Goal: Information Seeking & Learning: Understand process/instructions

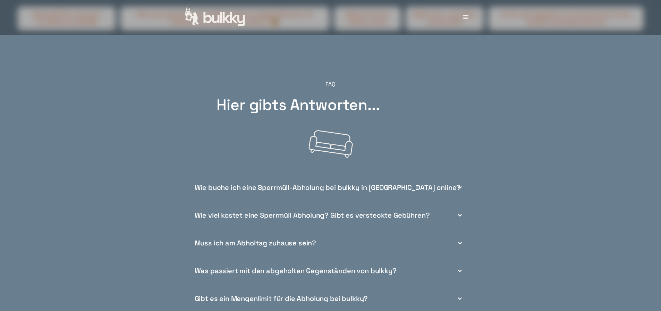
scroll to position [2582, 0]
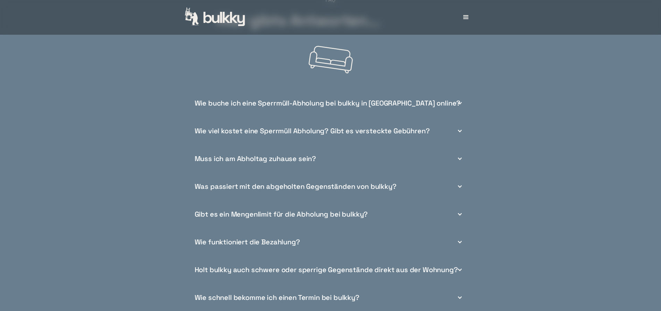
click at [277, 107] on div "Wie buche ich eine Sperrmüll-Abholung bei bulkky in [GEOGRAPHIC_DATA] online?" at bounding box center [328, 103] width 266 height 7
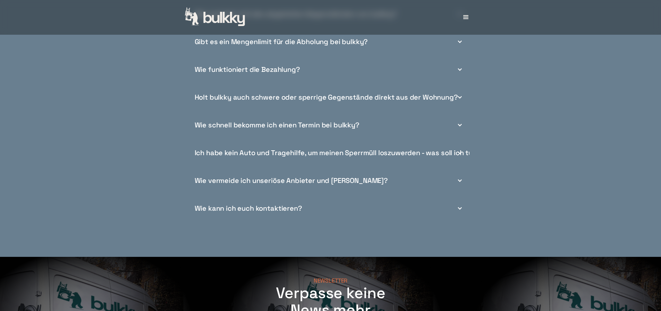
click at [261, 99] on div "Holt bulkky auch schwere oder sperrige Gegenstände direkt aus der Wohnung?" at bounding box center [326, 97] width 263 height 7
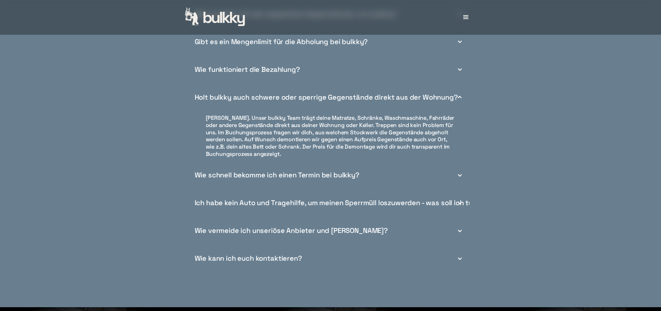
click at [263, 101] on div "Holt bulkky auch schwere oder sperrige Gegenstände direkt aus der Wohnung?" at bounding box center [326, 97] width 263 height 7
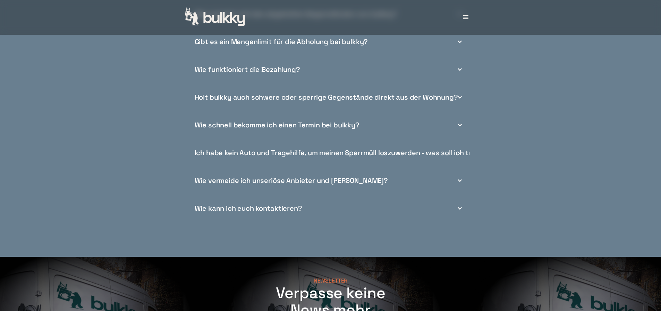
click at [249, 127] on div "Wie schnell bekomme ich einen Termin bei bulkky?" at bounding box center [277, 124] width 165 height 7
